Goal: Information Seeking & Learning: Learn about a topic

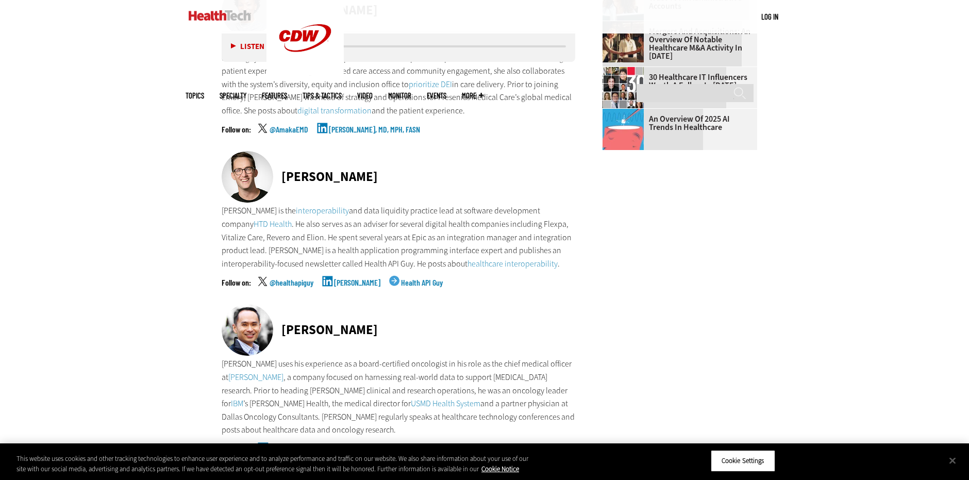
scroll to position [1340, 0]
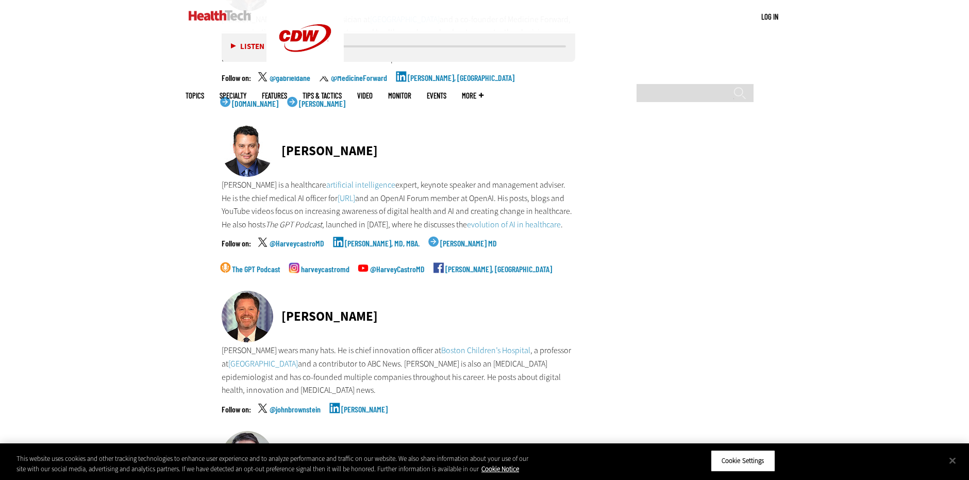
scroll to position [2681, 0]
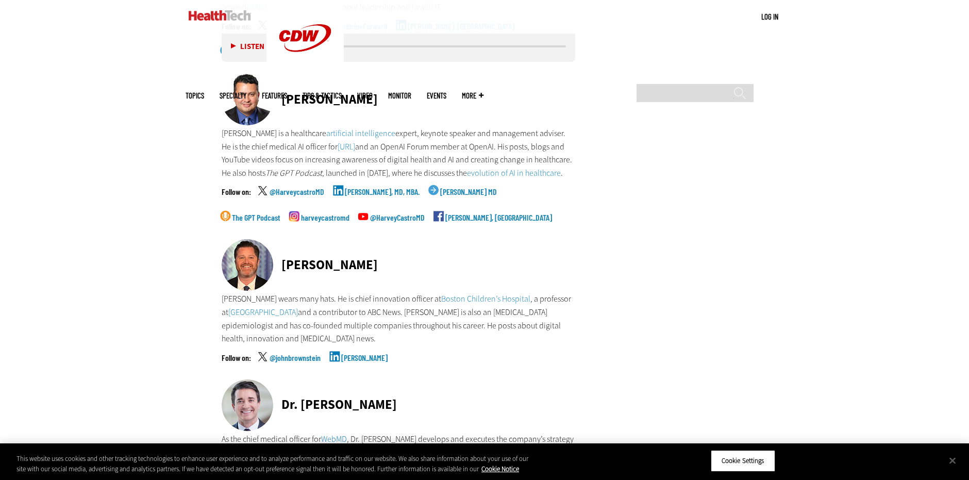
click at [557, 168] on link "evolution of AI in healthcare" at bounding box center [514, 173] width 94 height 11
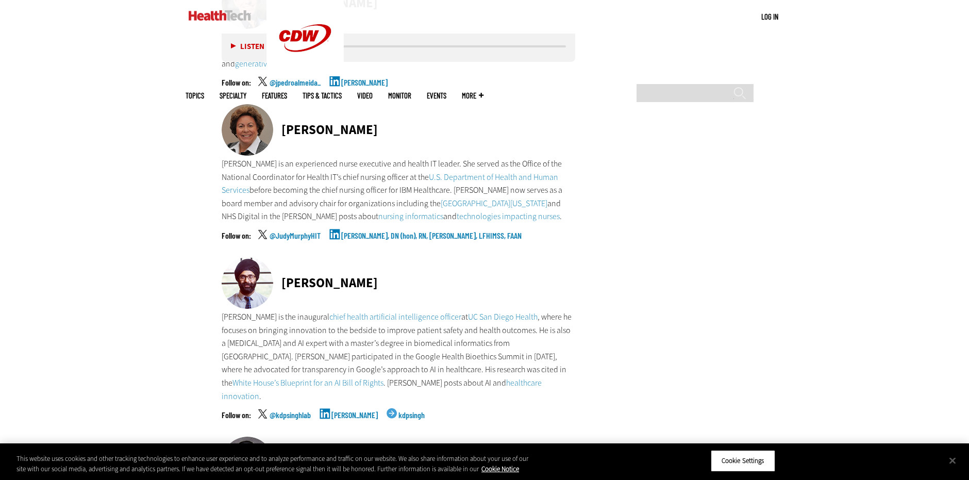
scroll to position [3299, 0]
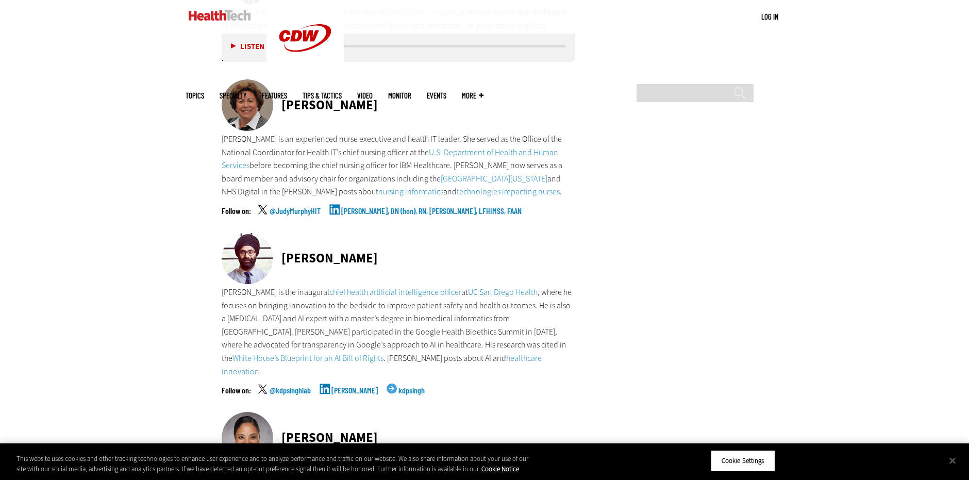
click at [640, 308] on main "Home » Management Close New AI Research From CDW See how IT leaders are tacklin…" at bounding box center [485, 0] width 598 height 5741
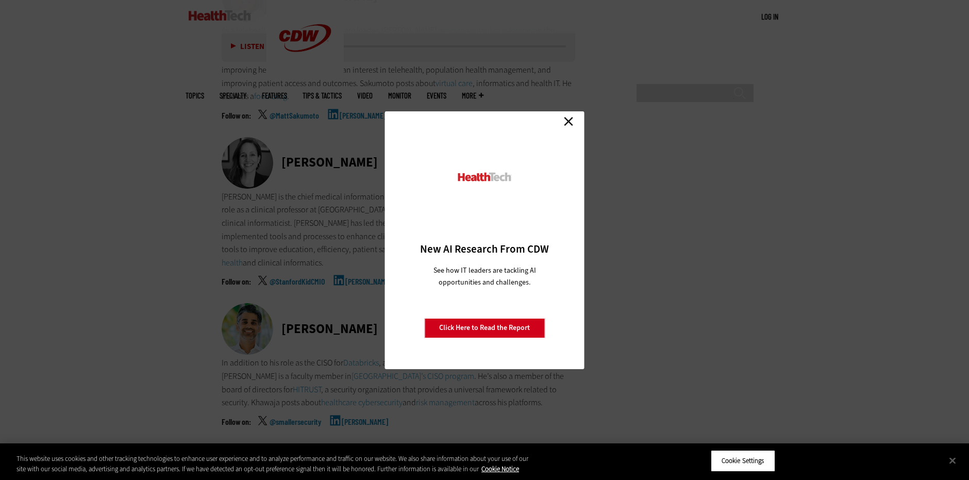
scroll to position [3918, 0]
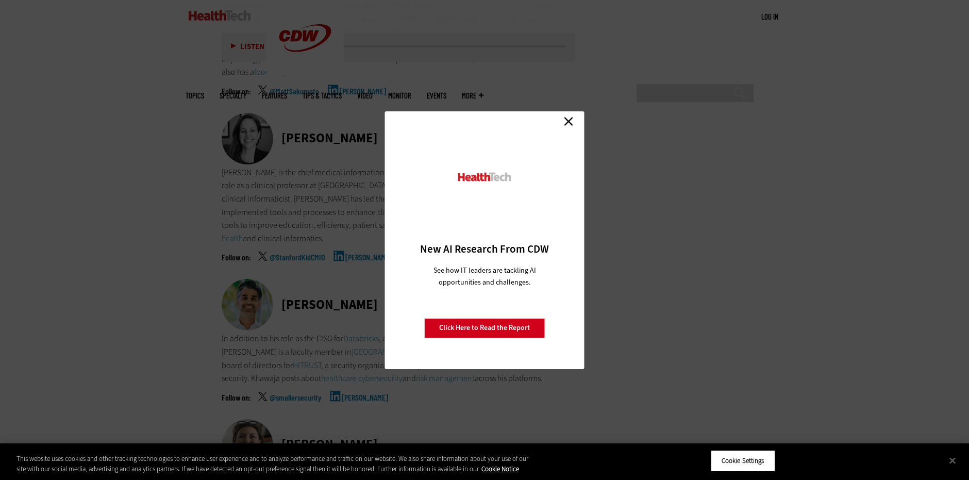
click at [569, 120] on link "Close" at bounding box center [568, 121] width 15 height 15
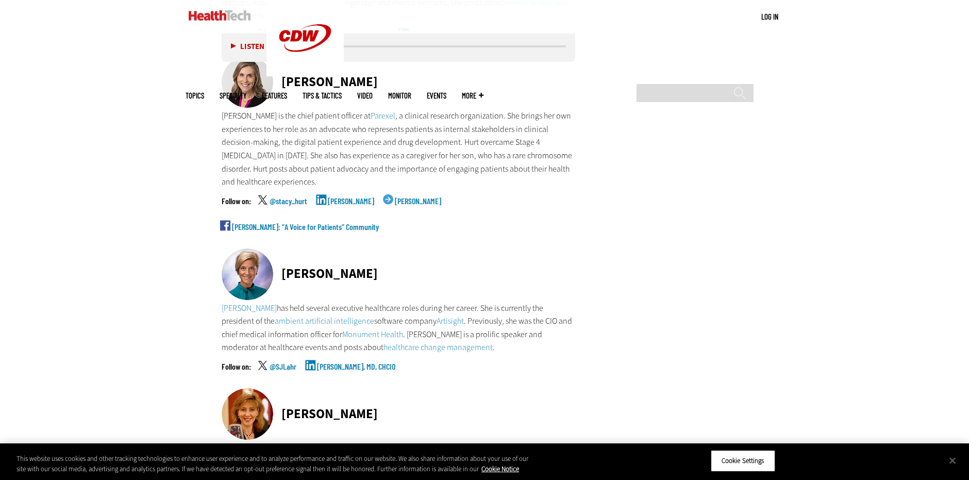
scroll to position [5052, 0]
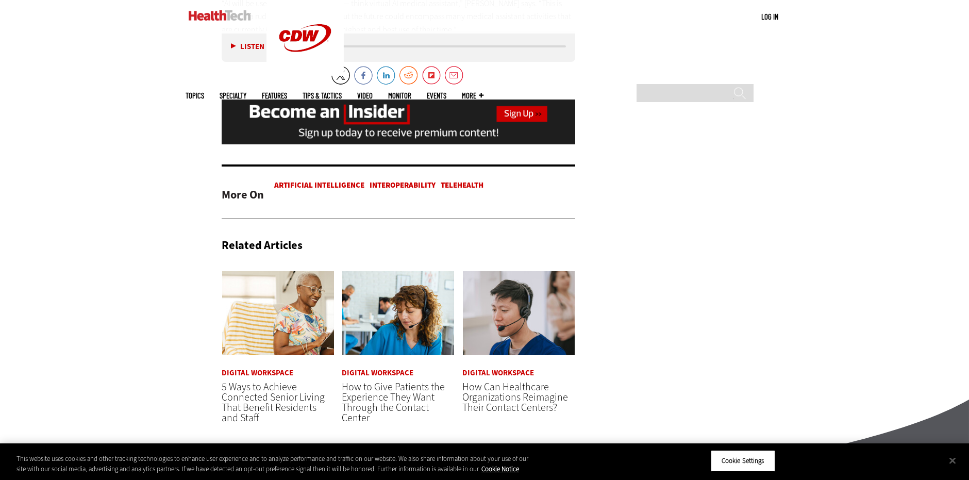
scroll to position [2268, 0]
